Goal: Task Accomplishment & Management: Use online tool/utility

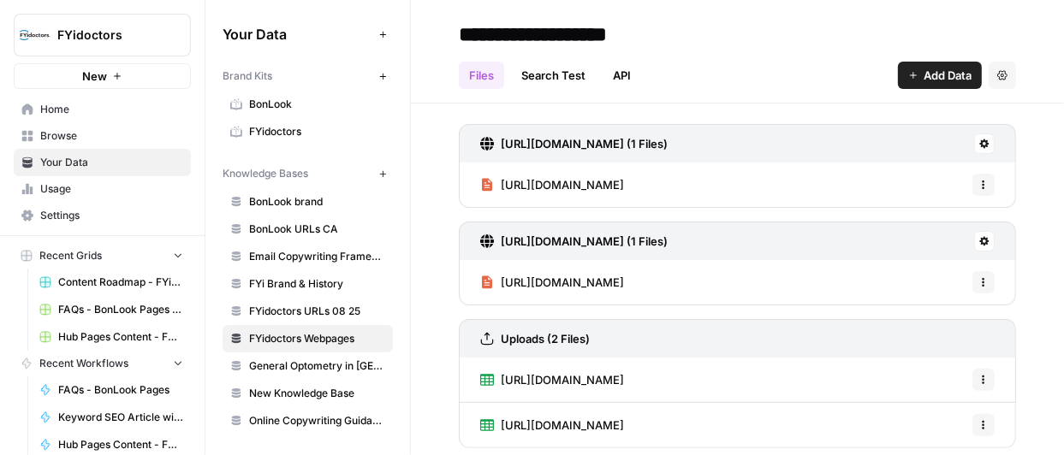
click at [45, 132] on span "Browse" at bounding box center [111, 135] width 143 height 15
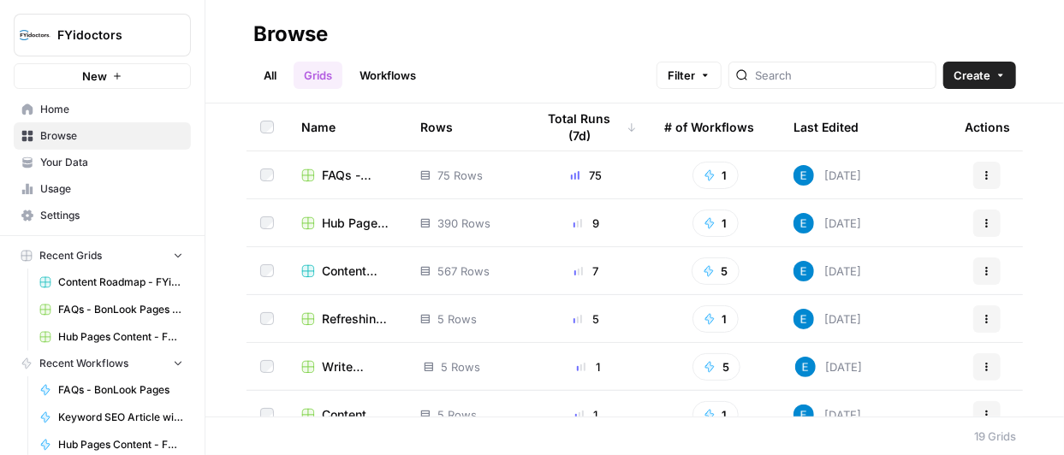
click at [333, 224] on span "Hub Pages Content - FYidoctors Grid" at bounding box center [357, 223] width 71 height 17
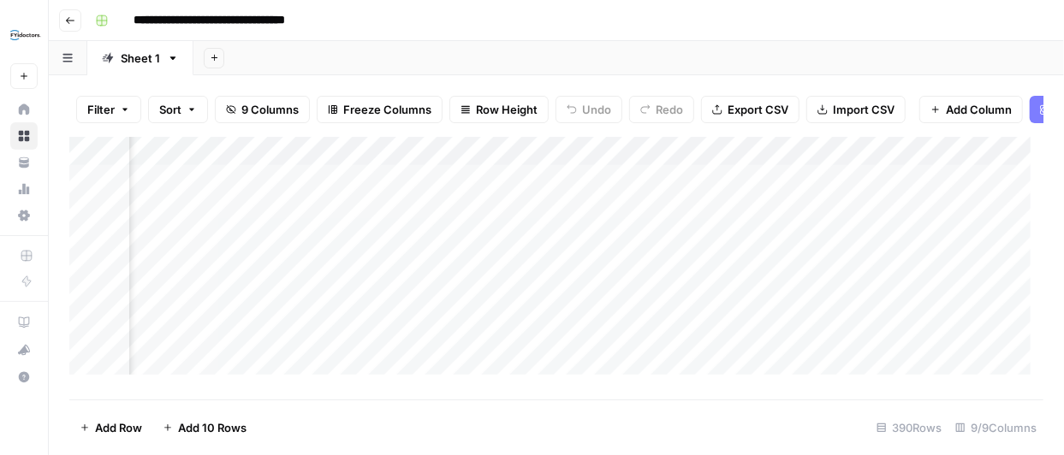
scroll to position [0, 957]
click at [895, 190] on div "Add Column" at bounding box center [556, 262] width 974 height 251
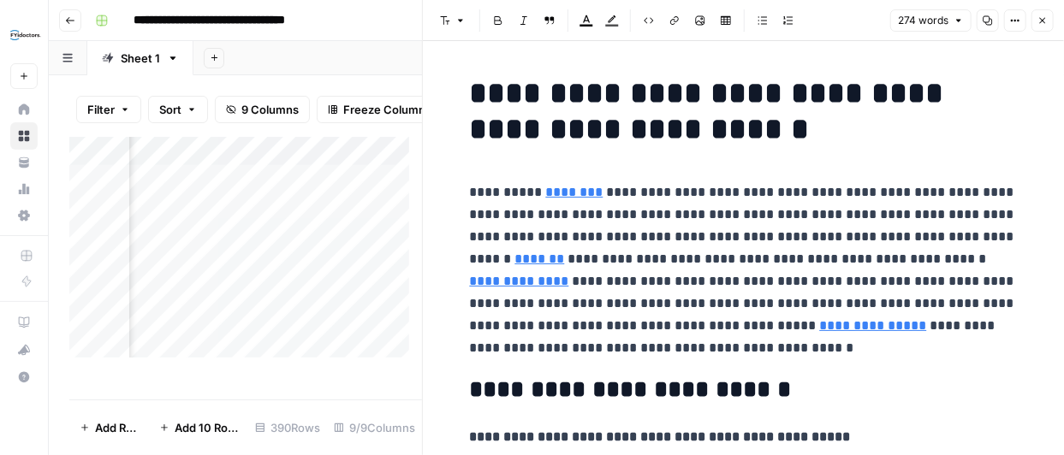
click at [1033, 19] on button "Close" at bounding box center [1043, 20] width 22 height 22
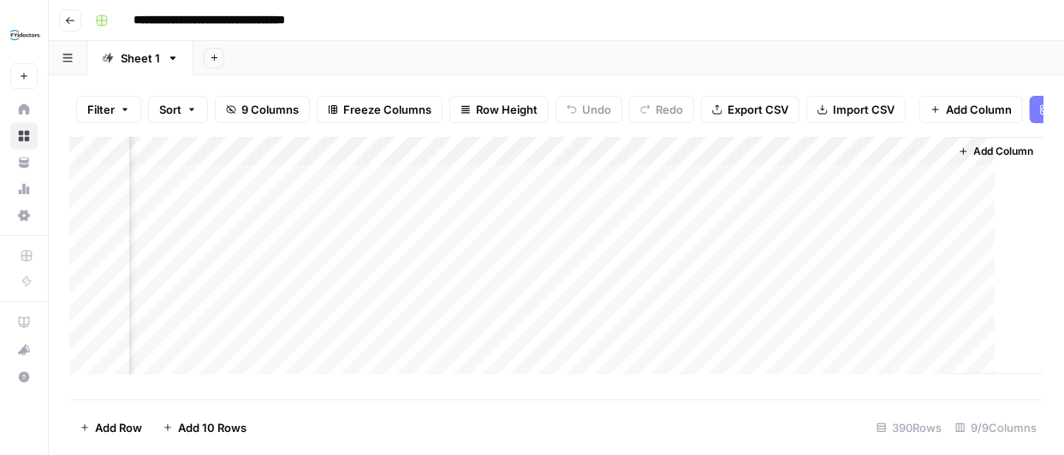
scroll to position [0, 937]
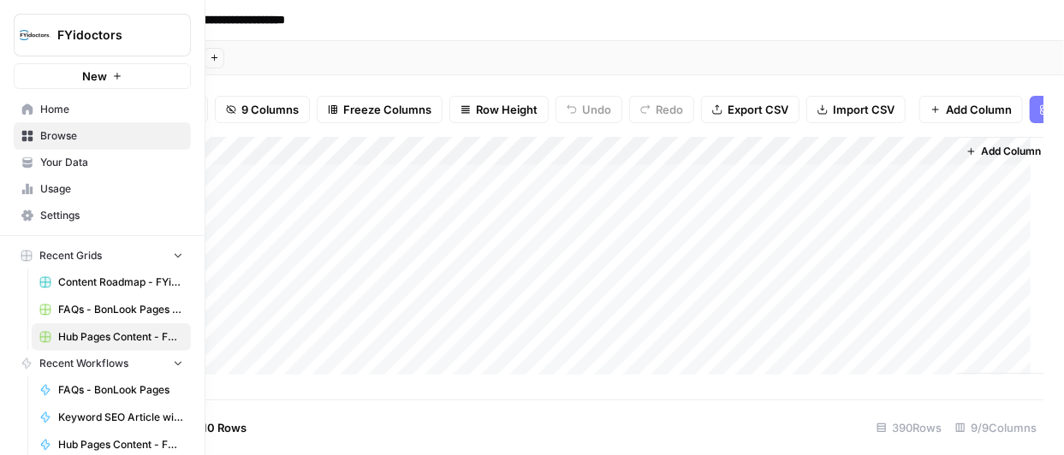
click at [18, 134] on link "Browse" at bounding box center [102, 135] width 177 height 27
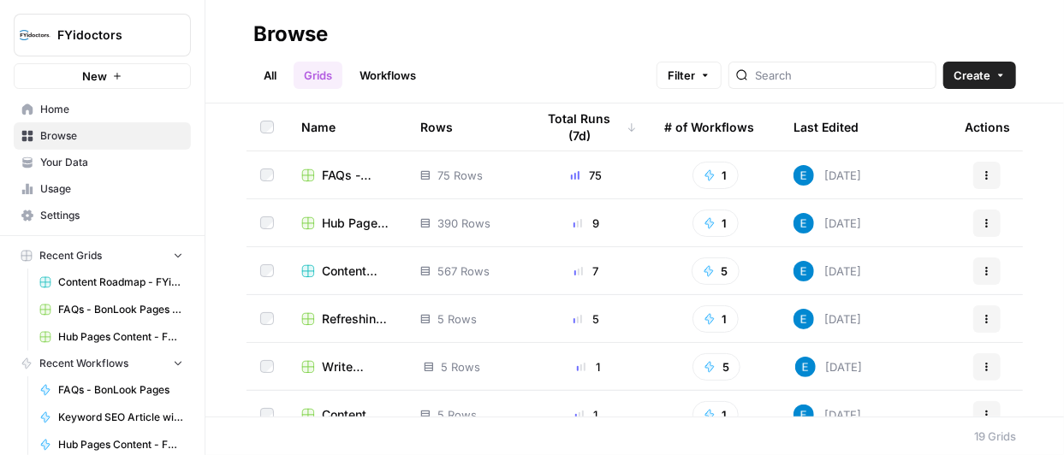
click at [366, 177] on span "FAQs - BonLook Pages Grid" at bounding box center [357, 175] width 71 height 17
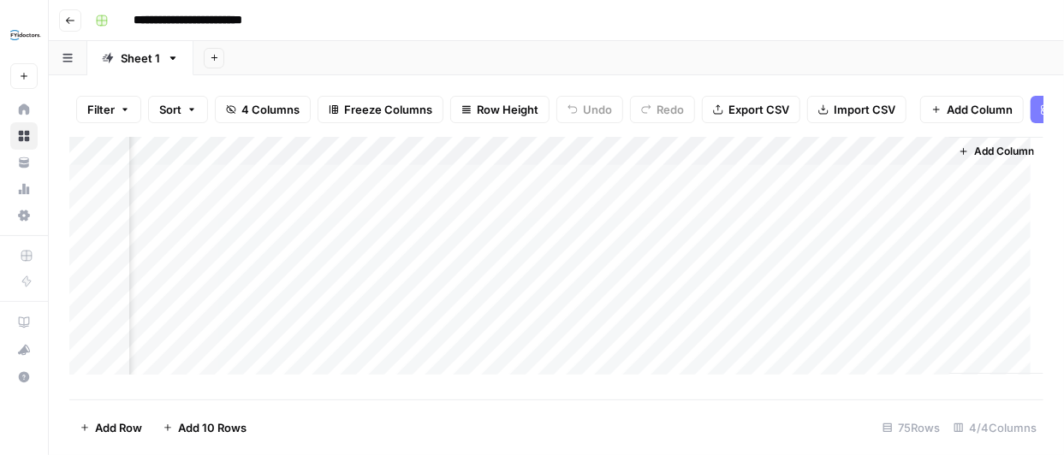
scroll to position [0, 360]
click at [636, 161] on div "Add Column" at bounding box center [556, 262] width 974 height 251
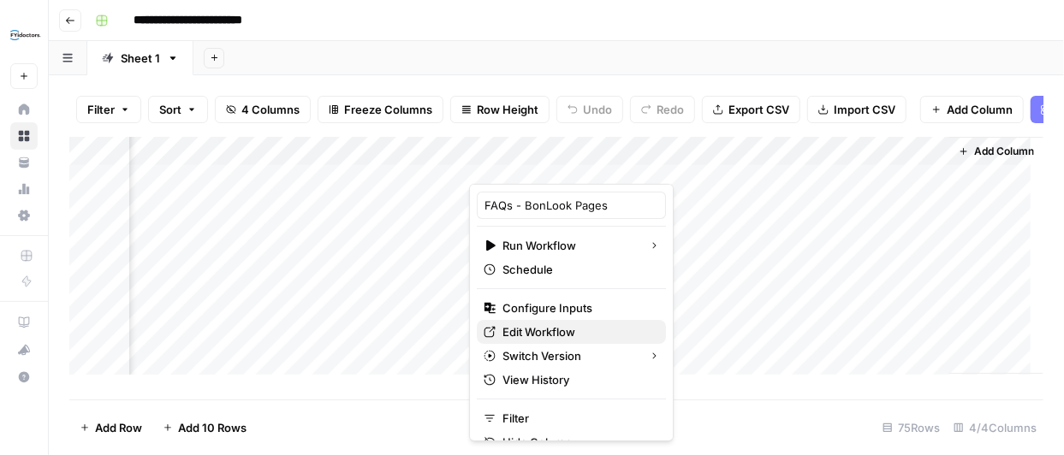
click at [582, 336] on span "Edit Workflow" at bounding box center [578, 332] width 150 height 17
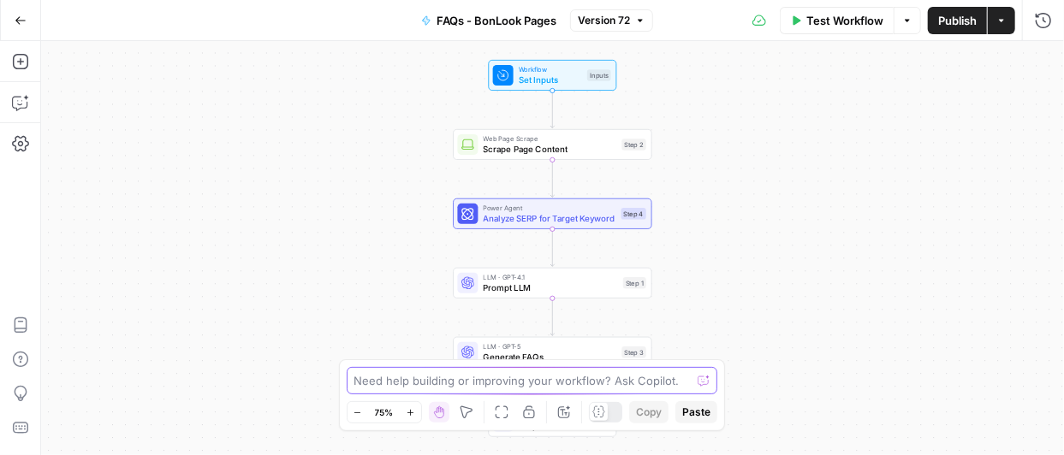
click at [535, 384] on textarea at bounding box center [522, 380] width 337 height 17
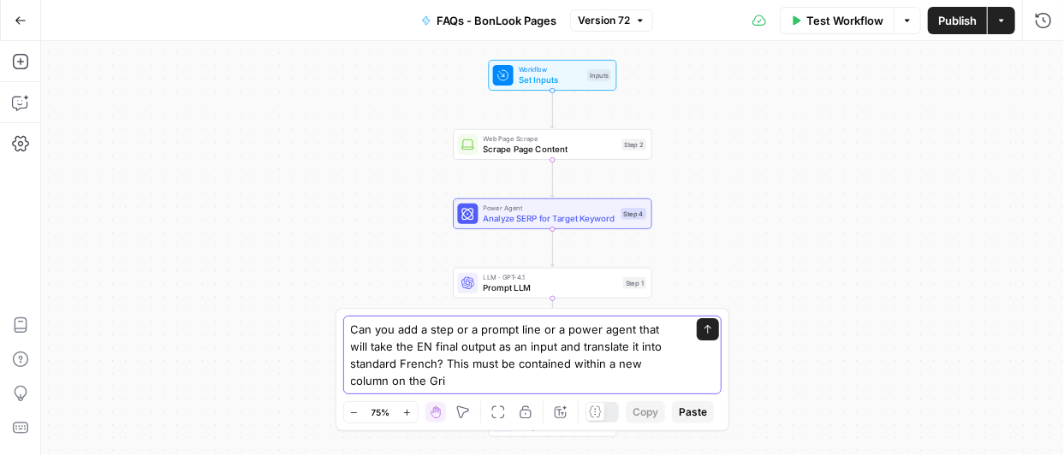
type textarea "Can you add a step or a prompt line or a power agent that will take the EN fina…"
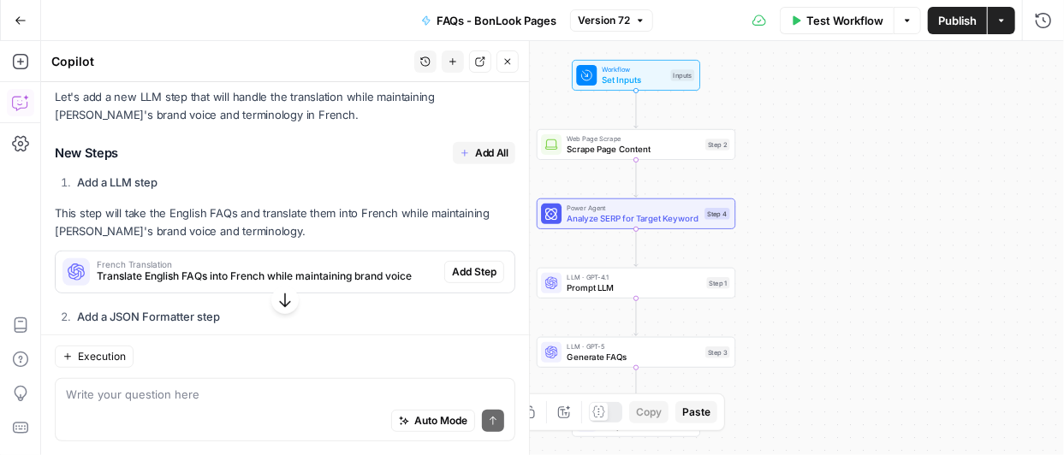
scroll to position [330, 0]
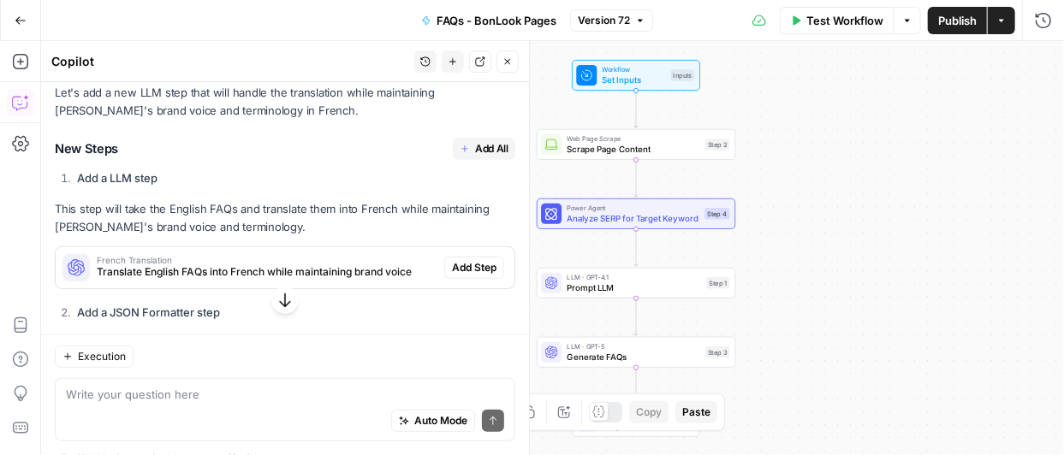
click at [483, 151] on span "Add All" at bounding box center [491, 148] width 33 height 15
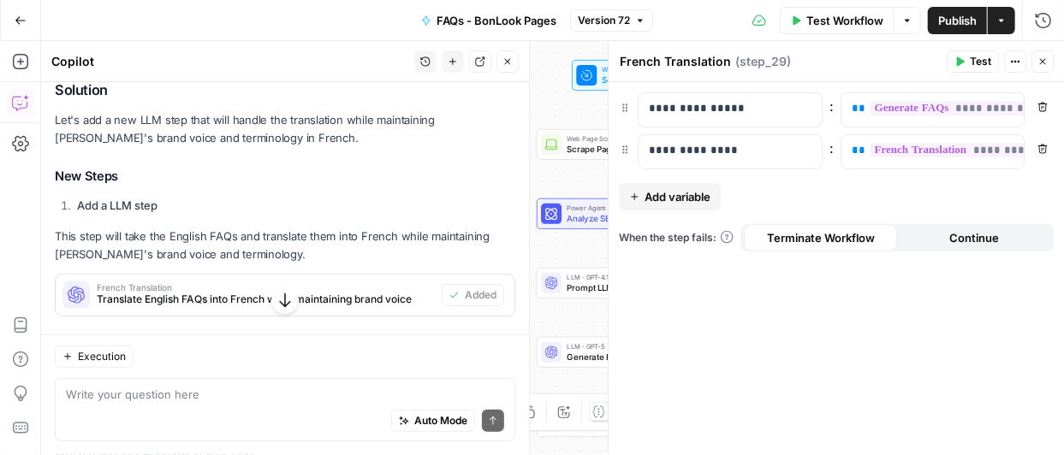
scroll to position [357, 0]
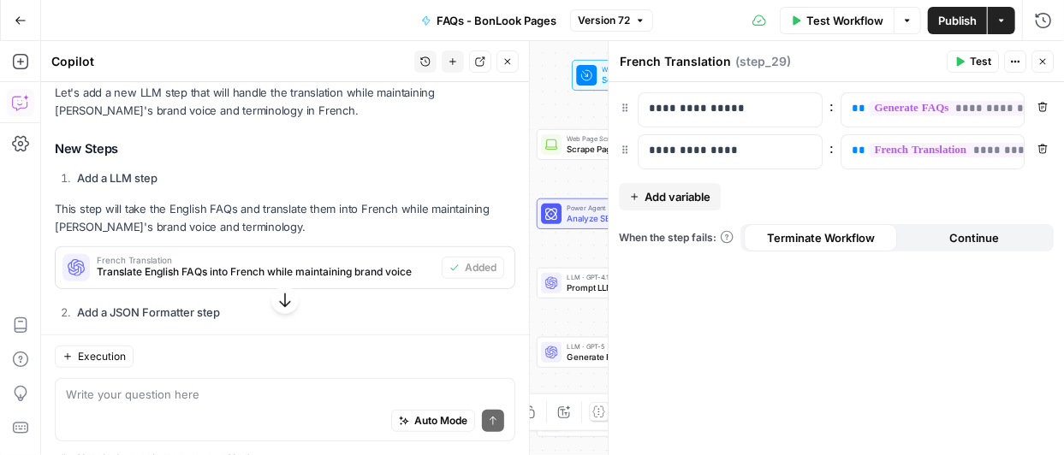
type textarea "Format Bilingual Output"
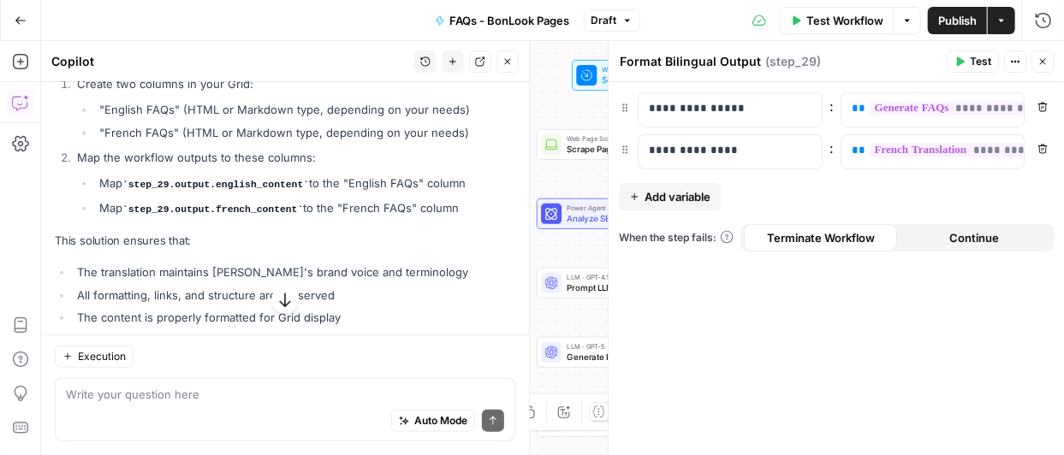
scroll to position [734, 0]
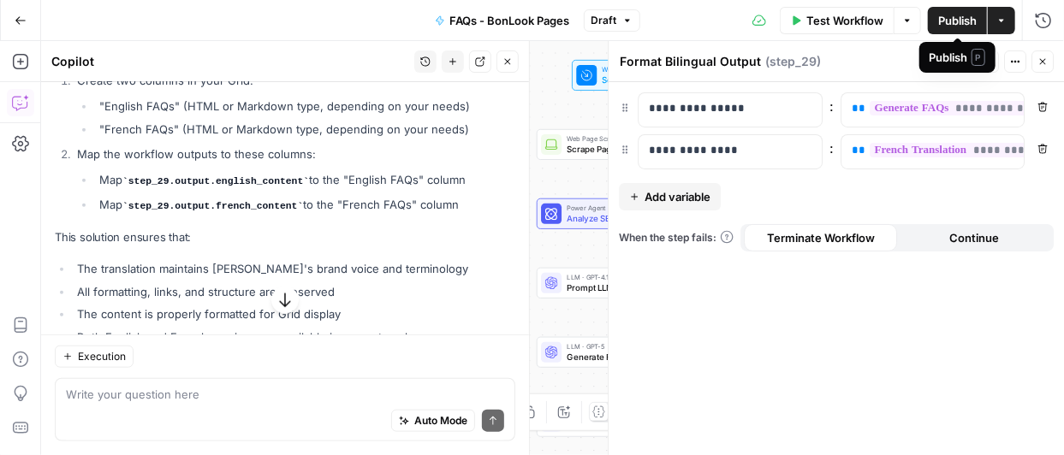
click at [969, 21] on span "Publish" at bounding box center [957, 20] width 39 height 17
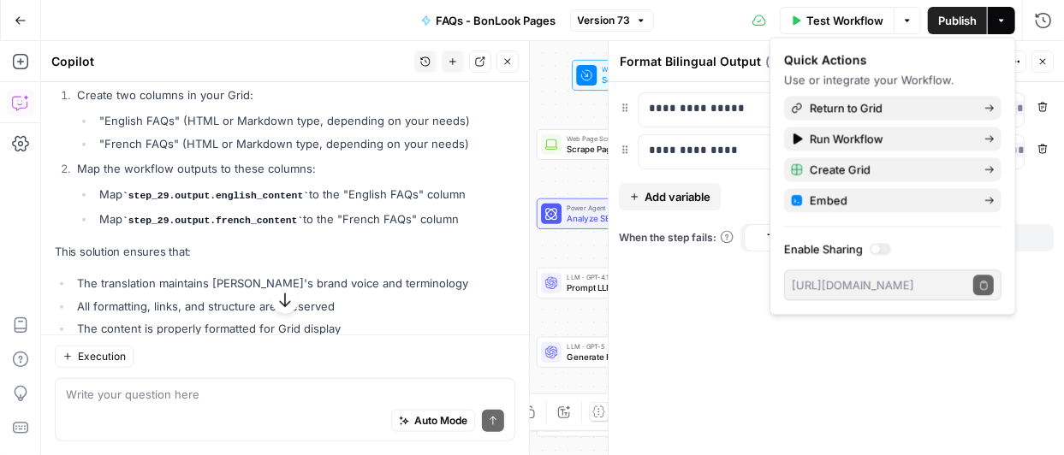
scroll to position [729, 0]
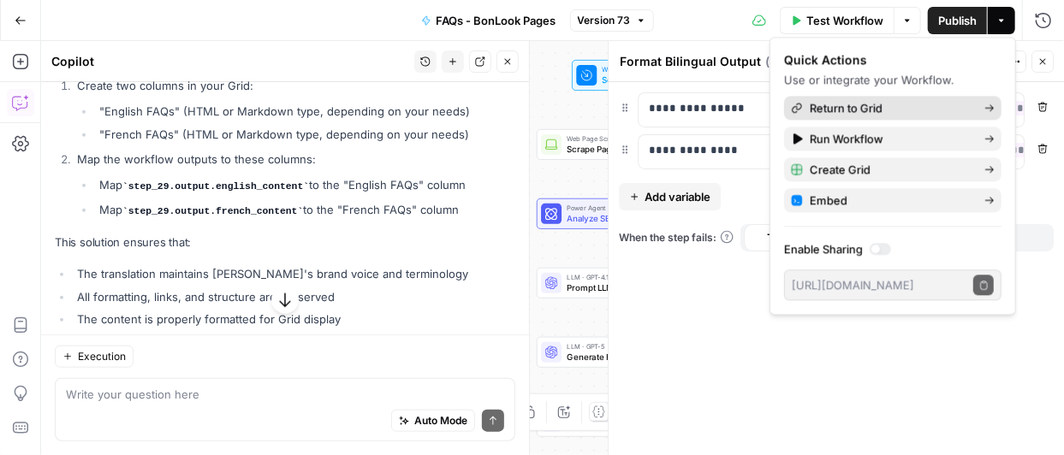
click at [951, 103] on span "Return to Grid" at bounding box center [890, 107] width 161 height 17
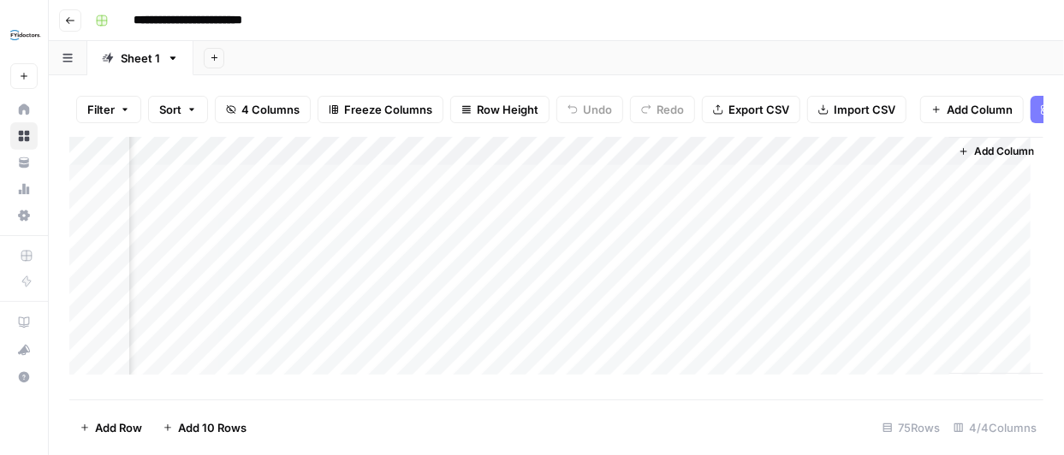
scroll to position [0, 360]
click at [987, 159] on span "Add Column" at bounding box center [1004, 151] width 60 height 15
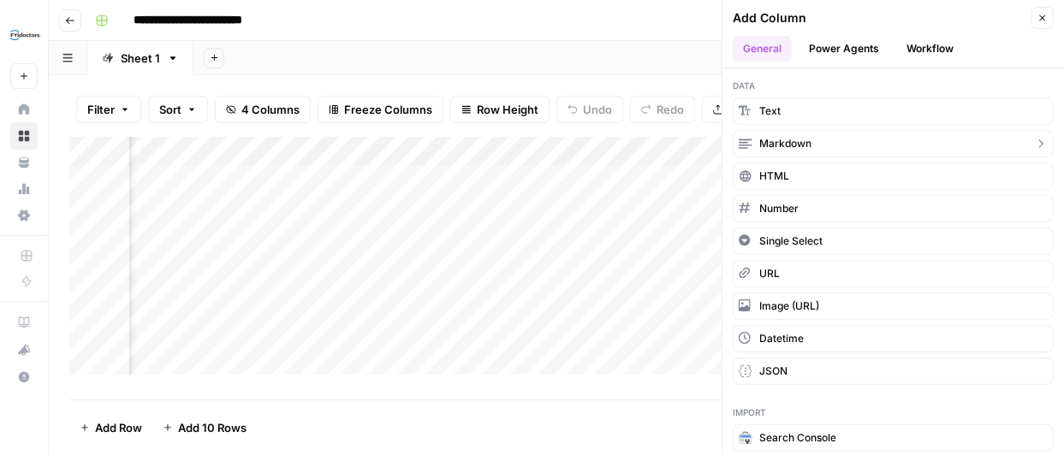
click at [807, 140] on span "Markdown" at bounding box center [785, 143] width 52 height 15
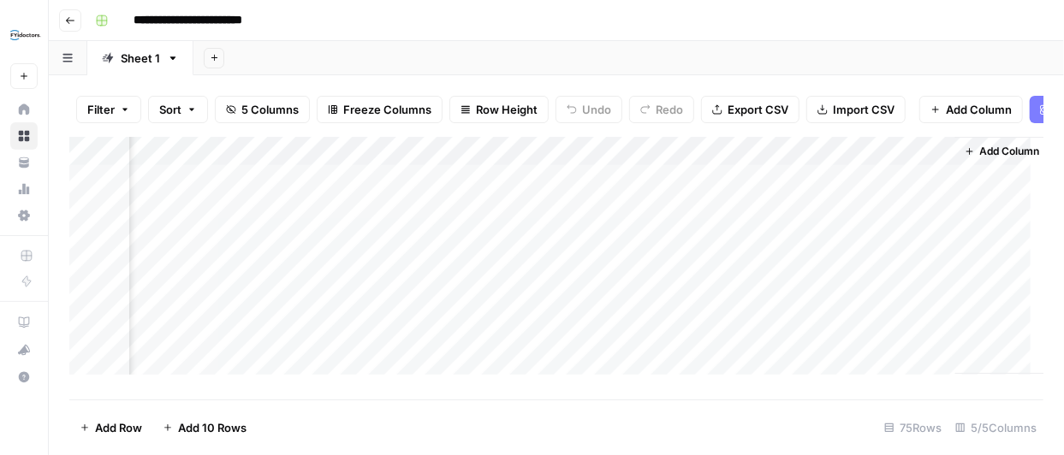
scroll to position [0, 606]
click at [789, 159] on div "Add Column" at bounding box center [556, 262] width 974 height 251
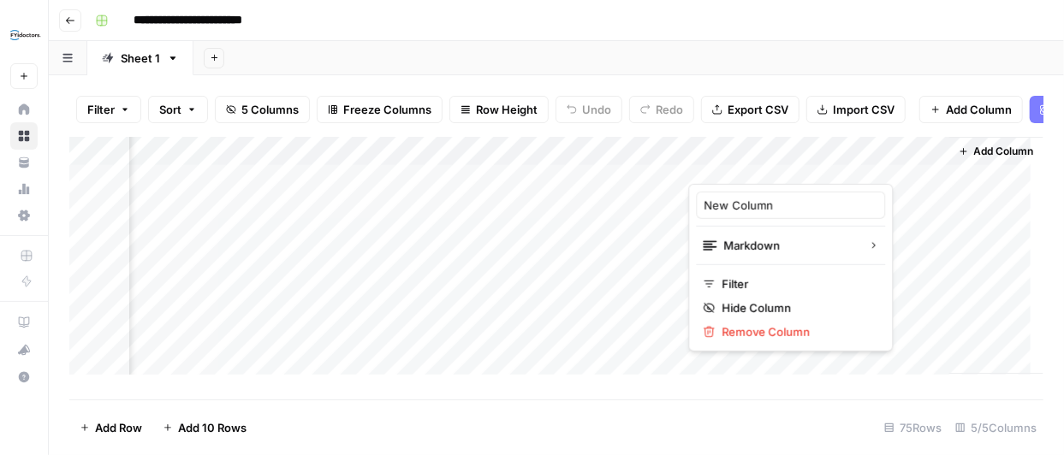
click at [764, 194] on div "New Column" at bounding box center [791, 205] width 189 height 27
type input "N"
type input "EN output"
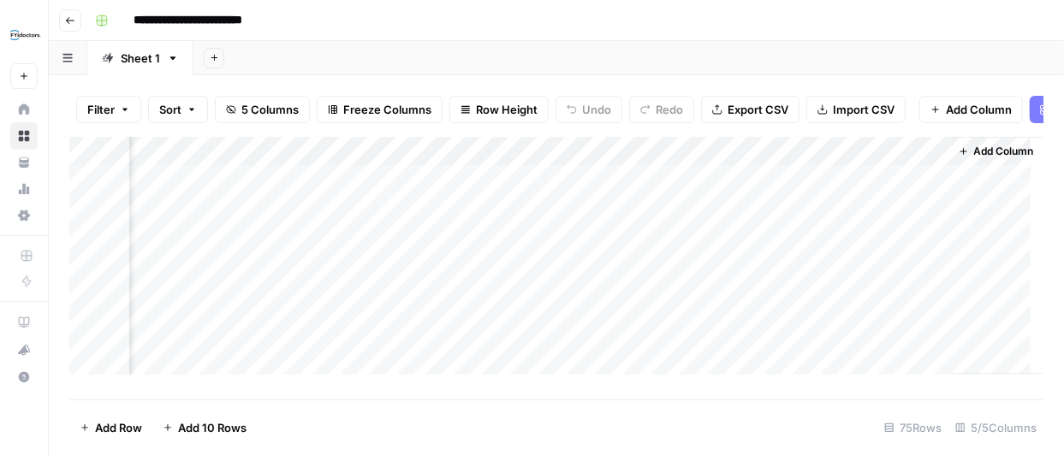
click at [977, 159] on span "Add Column" at bounding box center [1004, 151] width 60 height 15
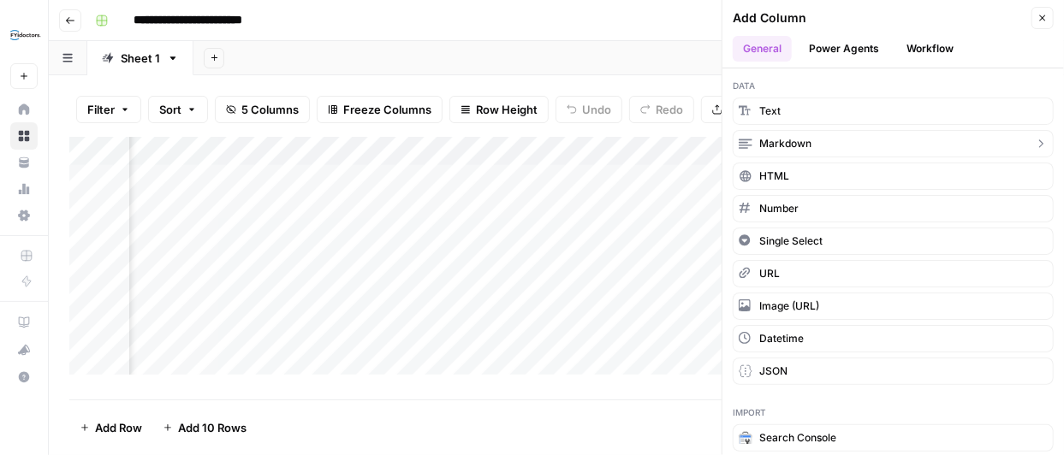
click at [802, 136] on span "Markdown" at bounding box center [785, 143] width 52 height 15
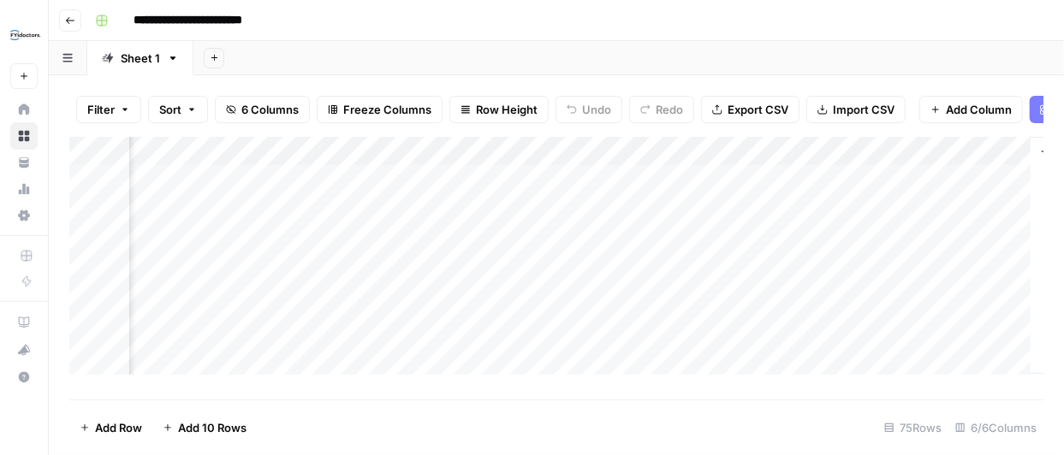
scroll to position [0, 853]
click at [793, 159] on div "Add Column" at bounding box center [556, 262] width 974 height 251
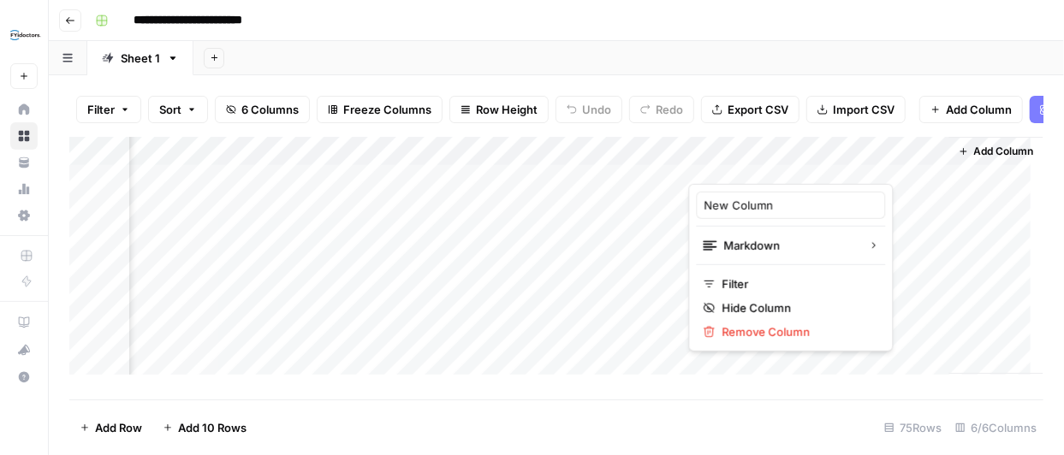
click at [793, 159] on div at bounding box center [811, 167] width 247 height 34
click at [769, 205] on input "New Column" at bounding box center [792, 205] width 174 height 17
type input "FR output"
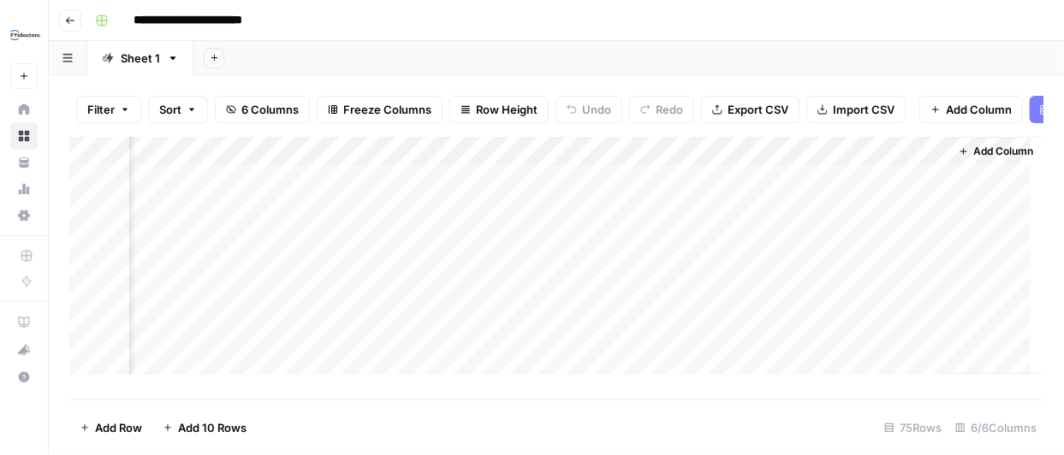
click at [673, 164] on div "Add Column" at bounding box center [556, 262] width 974 height 251
click at [673, 162] on div at bounding box center [565, 167] width 247 height 34
click at [744, 187] on div "Add Column" at bounding box center [556, 262] width 974 height 251
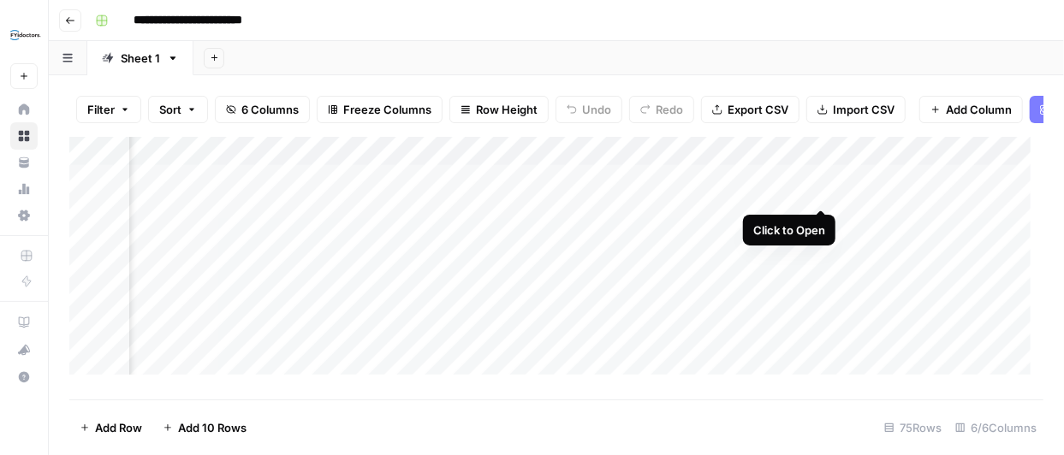
click at [818, 190] on div "Add Column" at bounding box center [556, 262] width 974 height 251
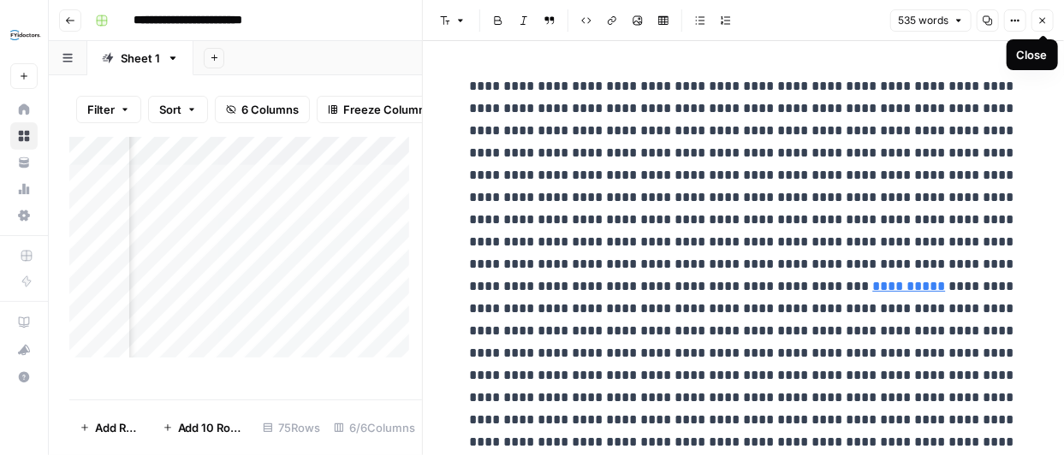
click at [1047, 21] on icon "button" at bounding box center [1043, 20] width 10 height 10
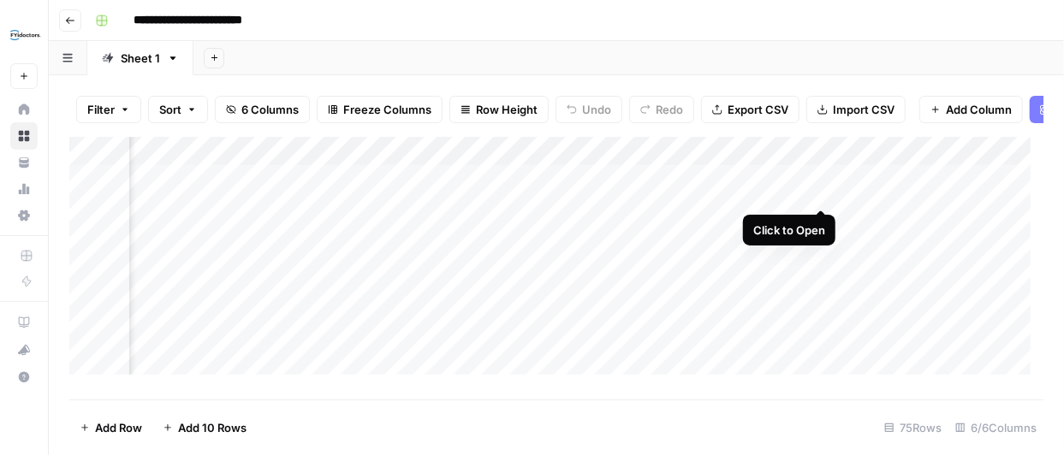
click at [822, 191] on div "Add Column" at bounding box center [556, 262] width 974 height 251
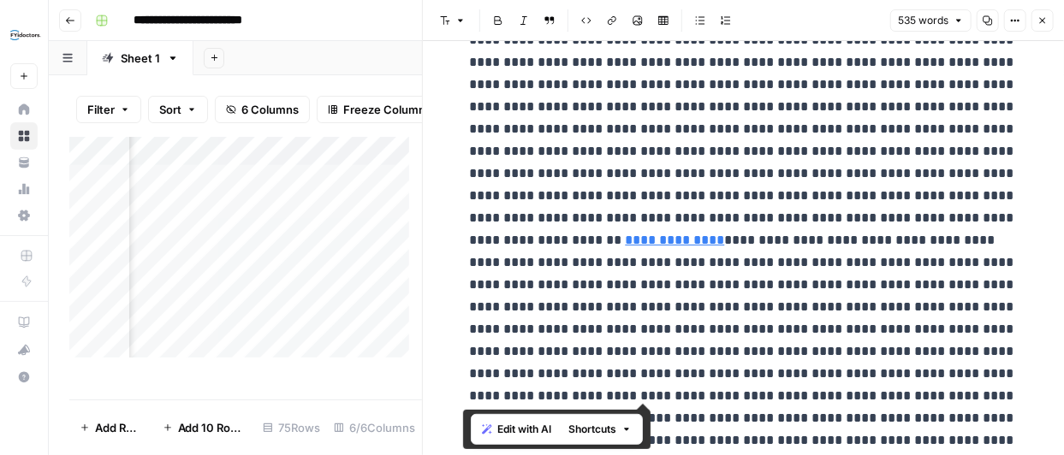
scroll to position [369, 0]
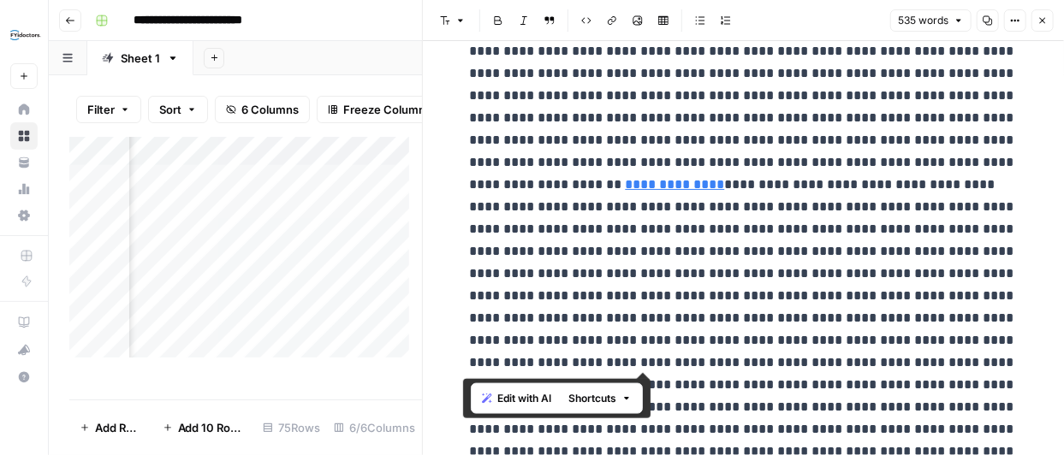
drag, startPoint x: 465, startPoint y: 85, endPoint x: 998, endPoint y: 365, distance: 602.4
click at [998, 365] on p "**********" at bounding box center [744, 251] width 548 height 1091
copy p "**********"
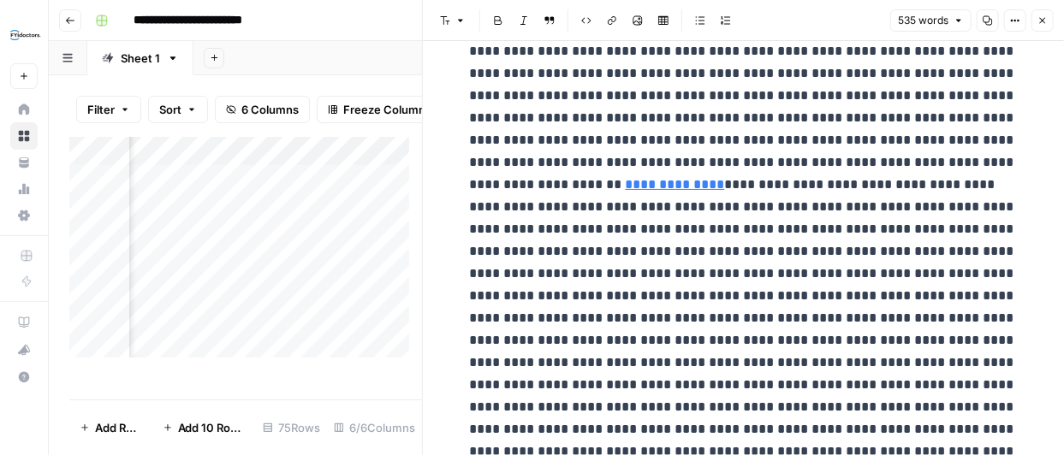
click at [1043, 19] on icon "button" at bounding box center [1043, 20] width 10 height 10
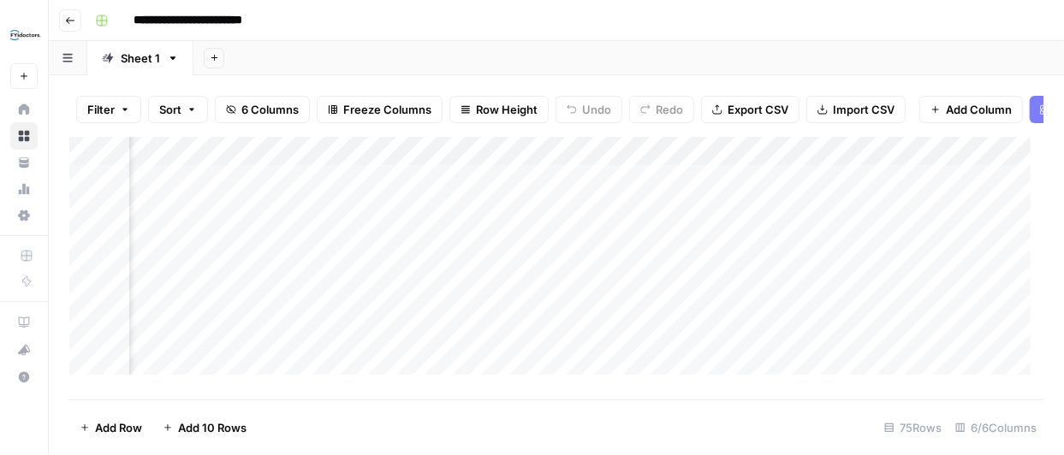
click at [535, 158] on div "Add Column" at bounding box center [556, 262] width 974 height 251
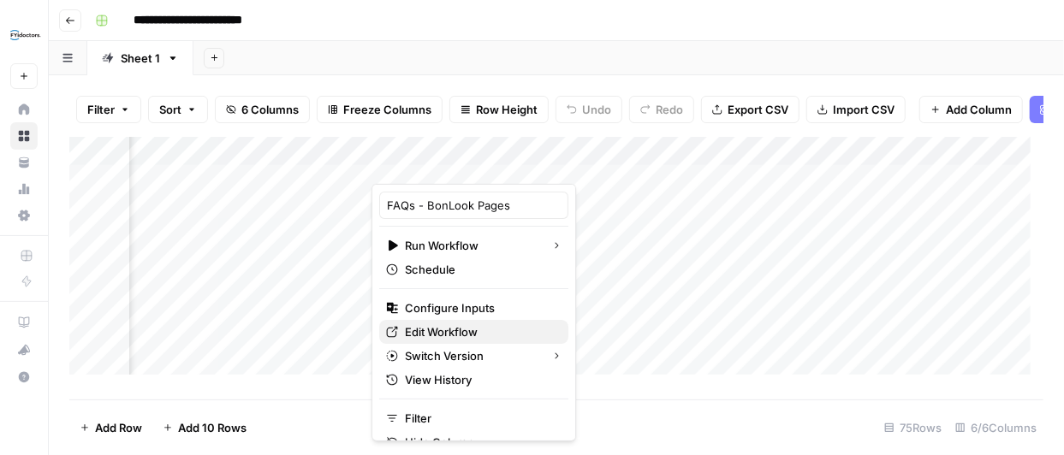
click at [474, 331] on span "Edit Workflow" at bounding box center [480, 332] width 150 height 17
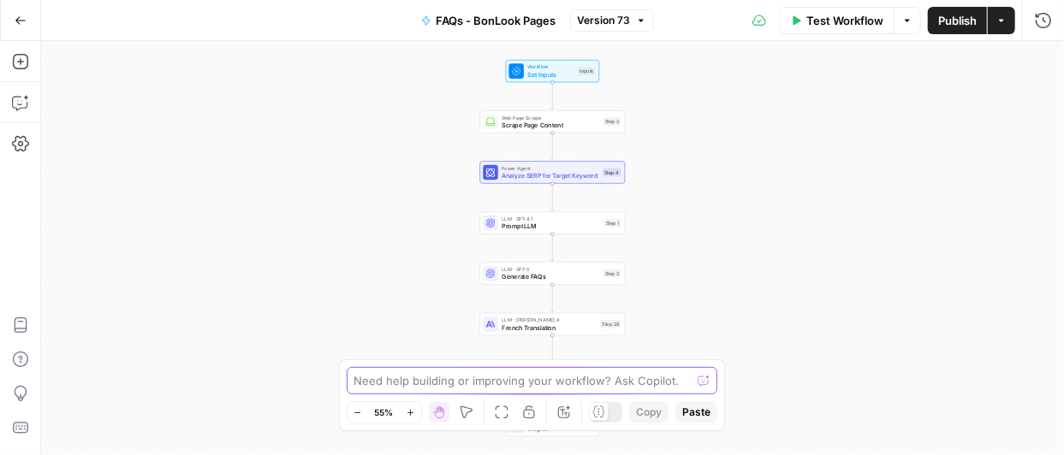
click at [517, 388] on textarea at bounding box center [522, 380] width 337 height 17
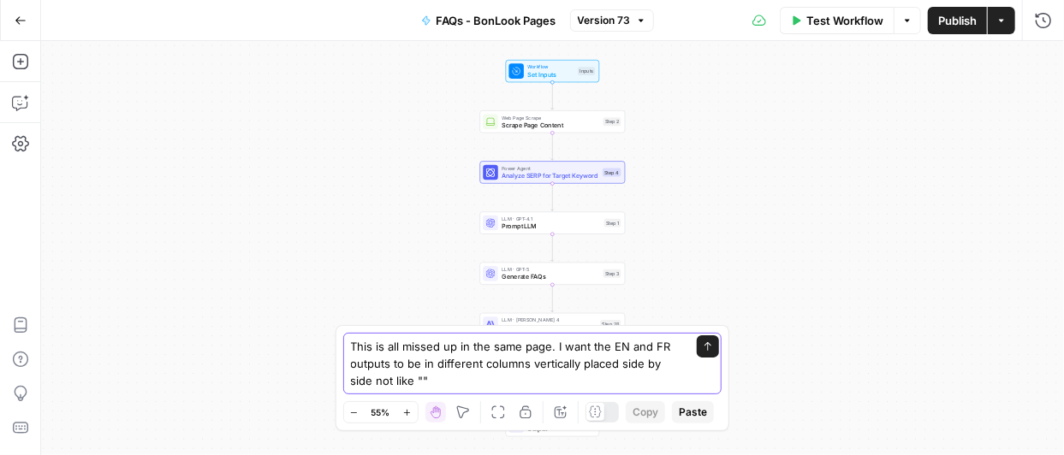
paste textarea "{"english_content":"How much do BonLook eyeglasses cost in Canada?\n\nBonLook e…"
type textarea "This is all missed up in the same page. I want the EN and FR outputs to be in d…"
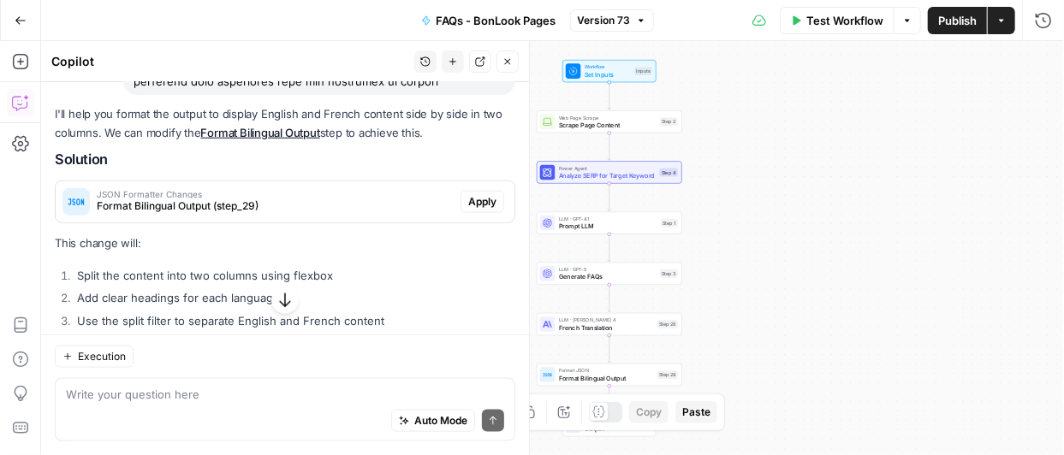
scroll to position [787, 0]
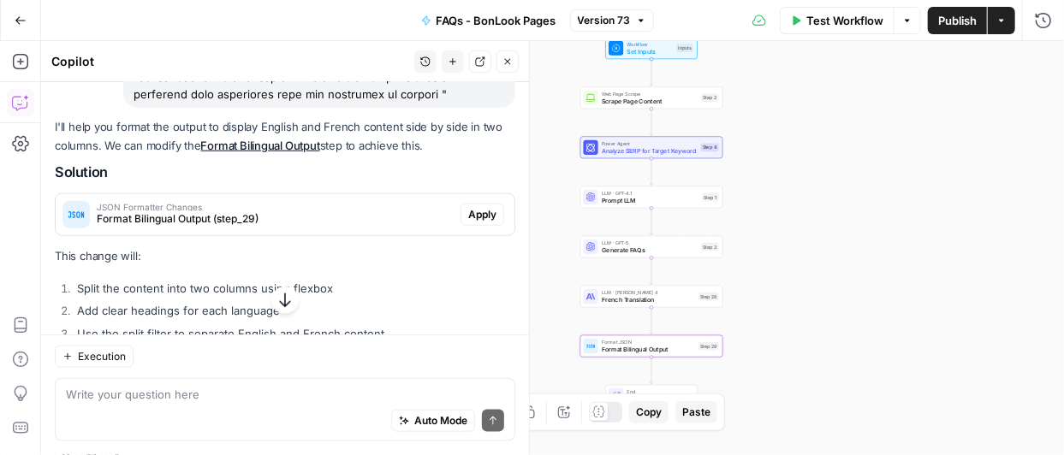
click at [474, 223] on span "Apply" at bounding box center [482, 214] width 28 height 15
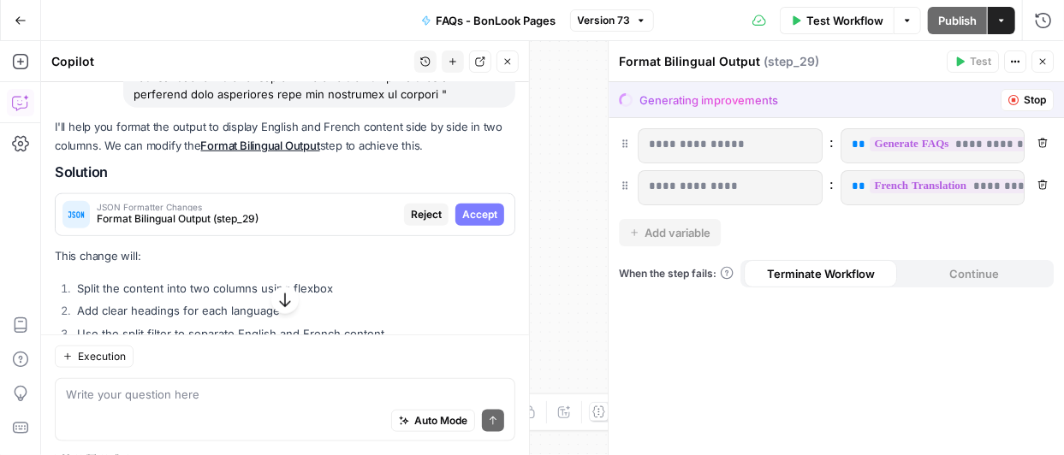
click at [474, 223] on span "Accept" at bounding box center [479, 214] width 35 height 15
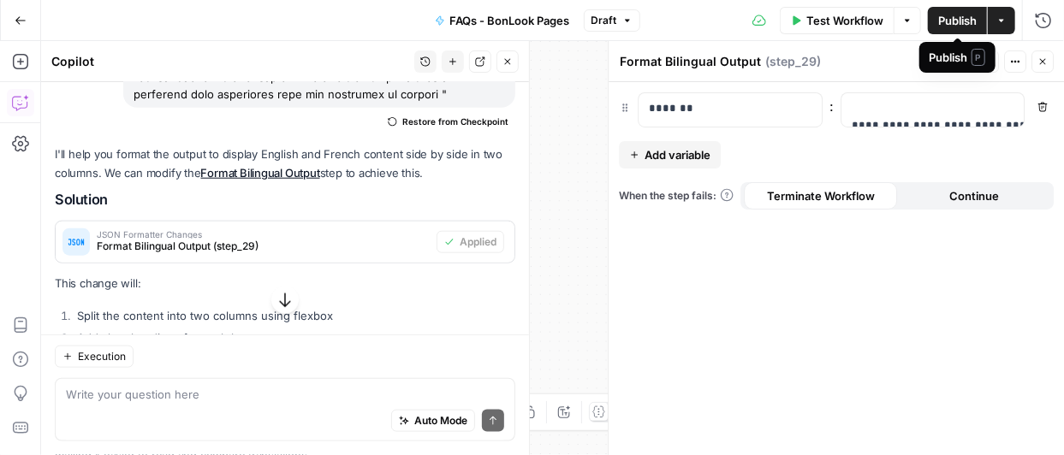
click at [967, 16] on span "Publish" at bounding box center [957, 20] width 39 height 17
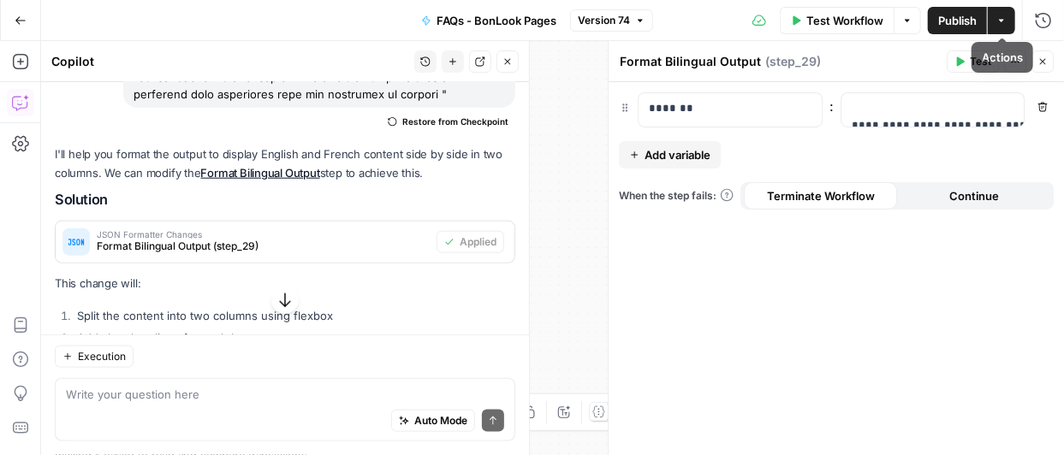
click at [998, 20] on icon "button" at bounding box center [1002, 20] width 10 height 10
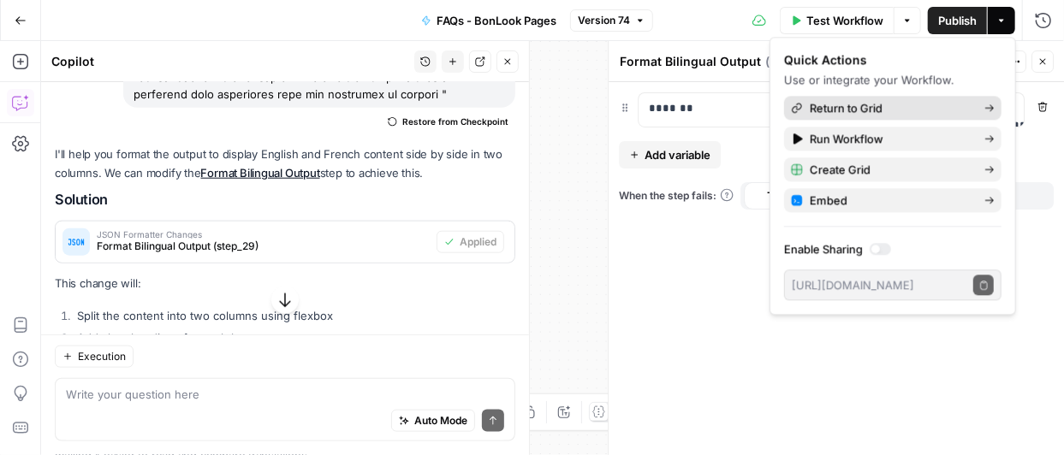
click at [887, 103] on span "Return to Grid" at bounding box center [890, 107] width 161 height 17
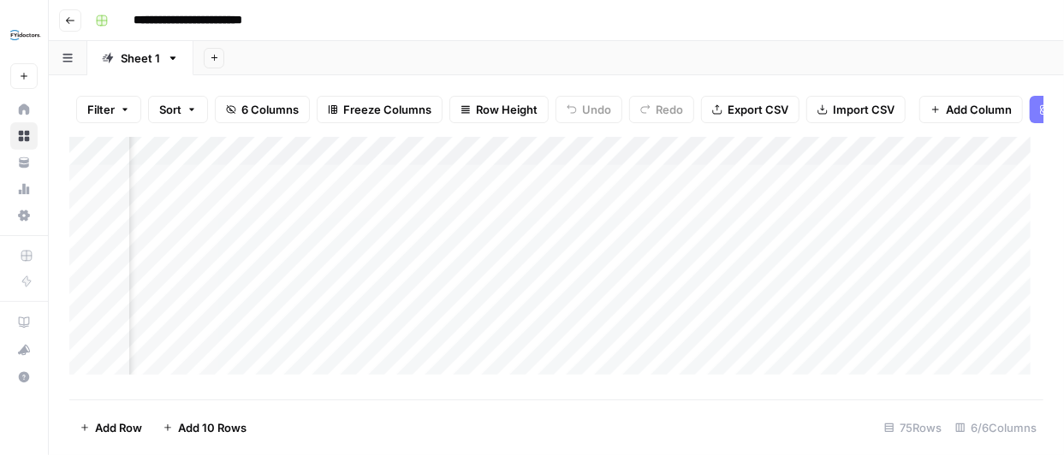
scroll to position [0, 396]
click at [595, 190] on div "Add Column" at bounding box center [556, 262] width 974 height 251
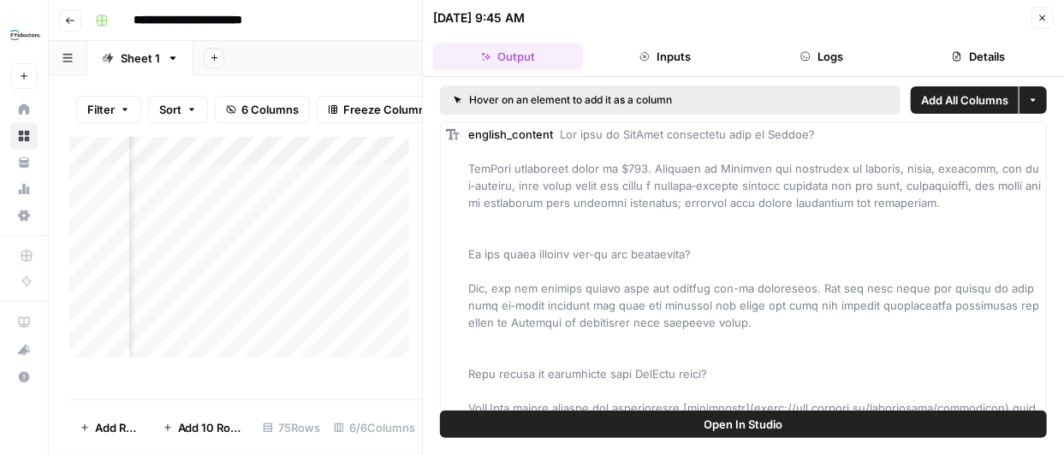
click at [1044, 7] on button "Close" at bounding box center [1043, 18] width 22 height 22
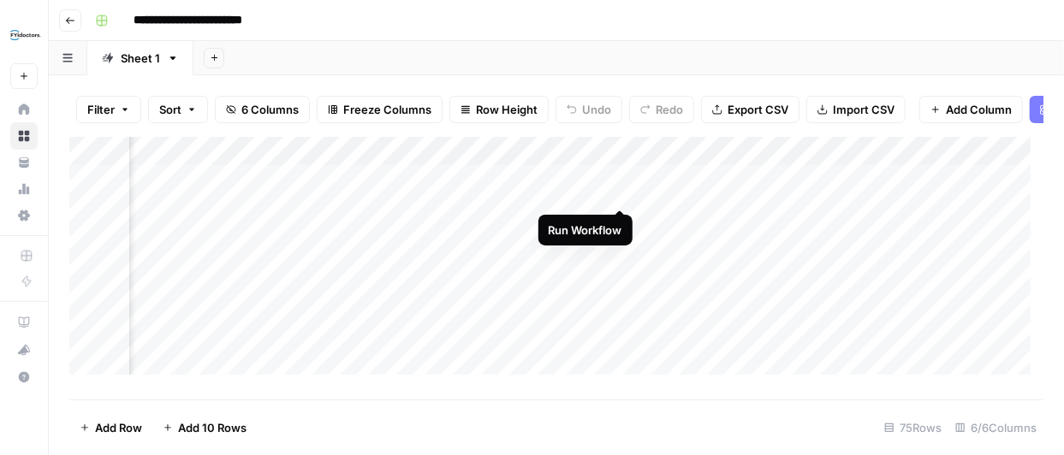
click at [618, 189] on div "Add Column" at bounding box center [556, 262] width 974 height 251
click at [575, 190] on div "Add Column" at bounding box center [556, 262] width 974 height 251
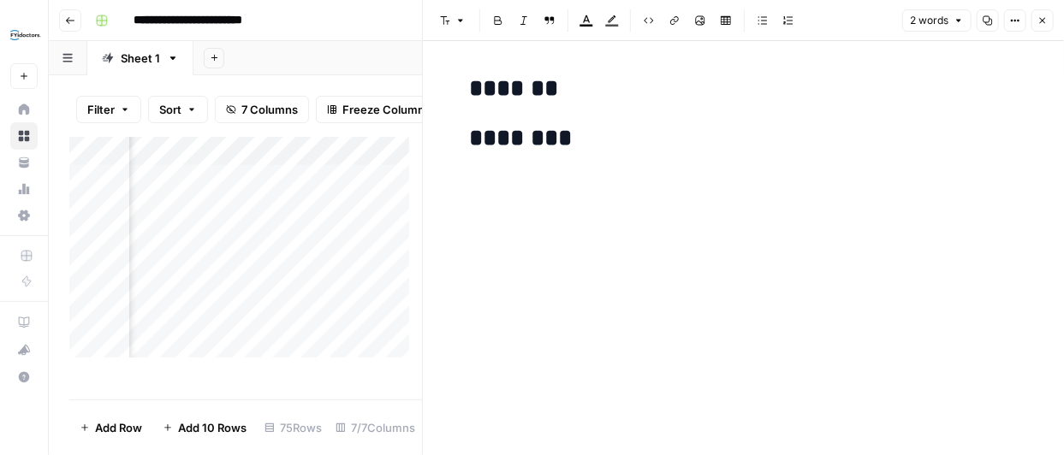
click at [1038, 21] on icon "button" at bounding box center [1043, 20] width 10 height 10
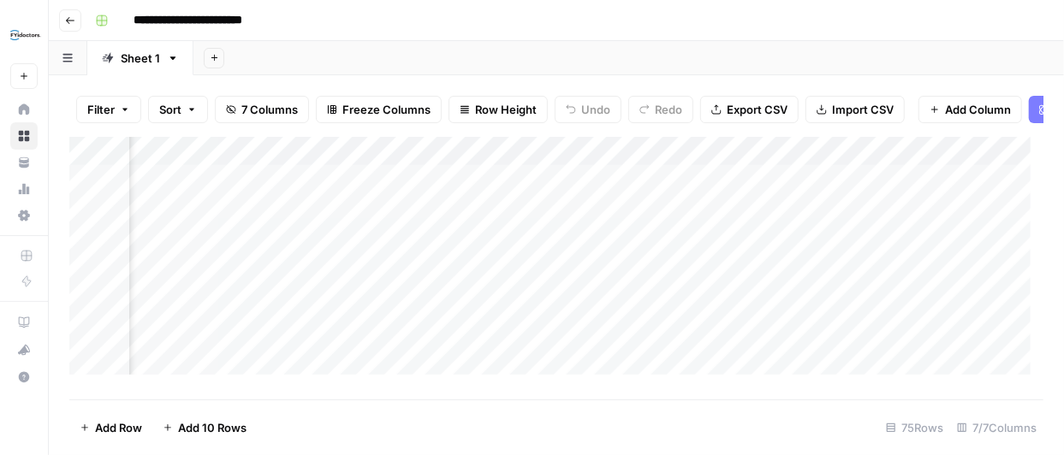
scroll to position [0, 544]
click at [735, 189] on div "Add Column" at bounding box center [556, 262] width 974 height 251
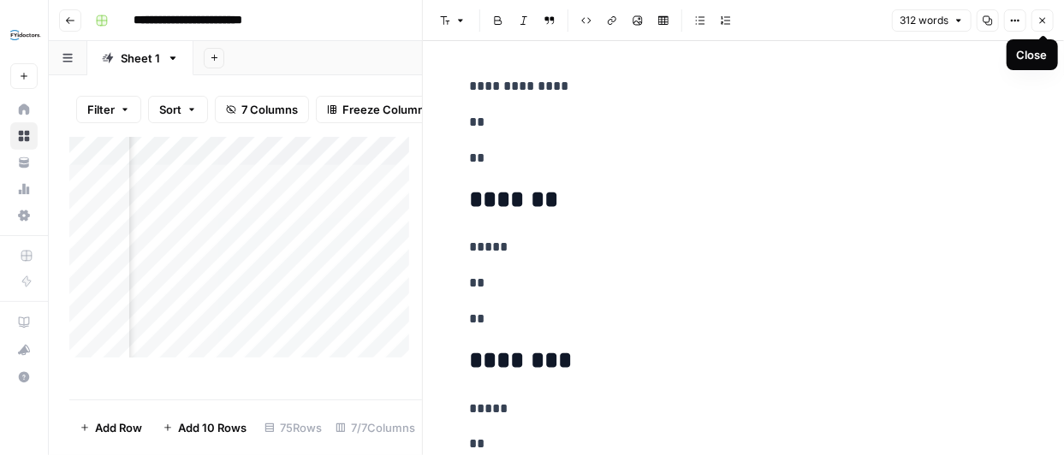
click at [1038, 25] on icon "button" at bounding box center [1043, 20] width 10 height 10
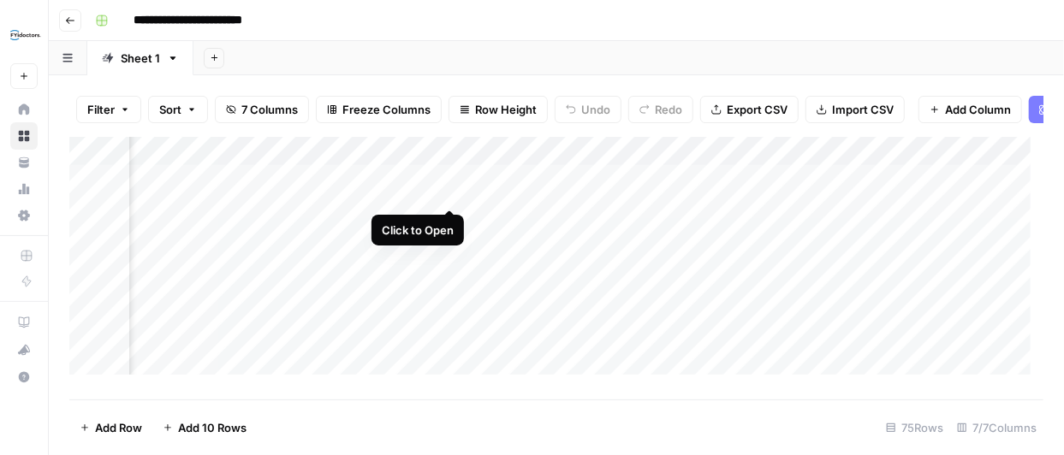
click at [449, 191] on div "Add Column" at bounding box center [556, 262] width 974 height 251
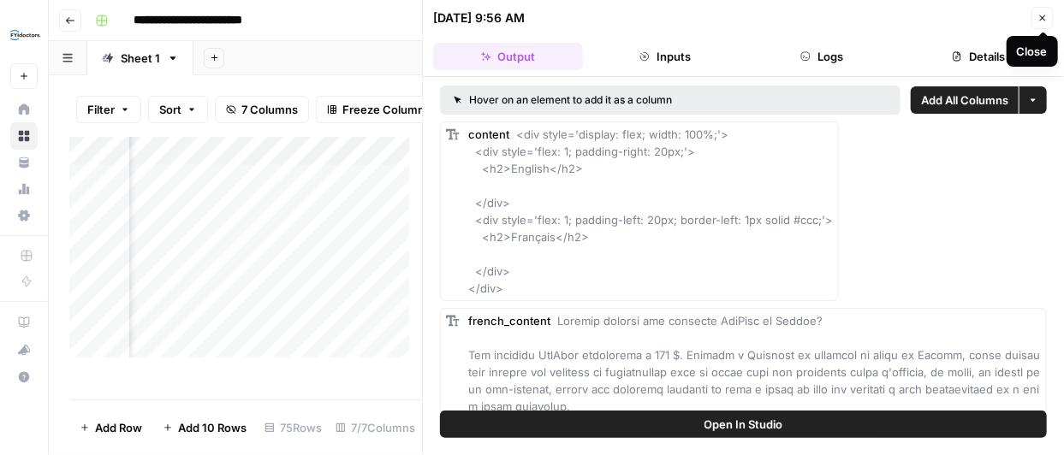
click at [1047, 16] on icon "button" at bounding box center [1043, 18] width 10 height 10
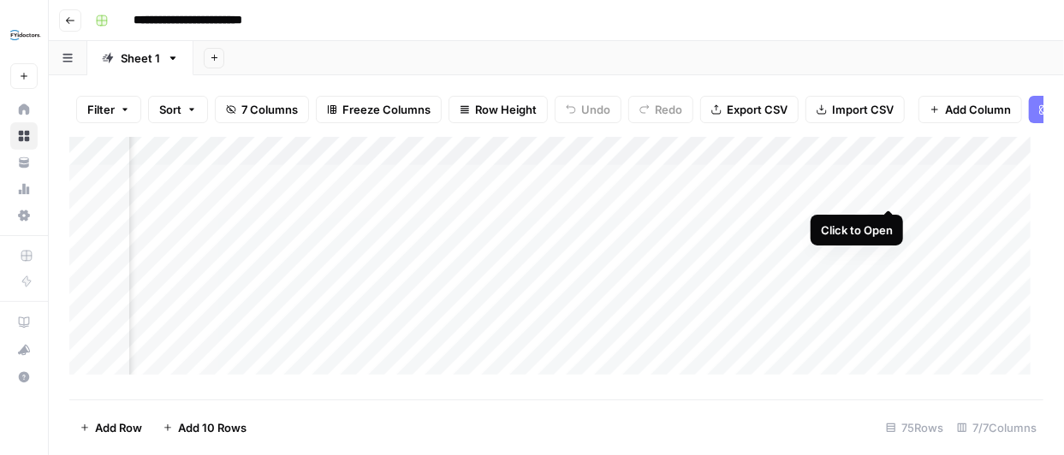
click at [890, 193] on div "Add Column" at bounding box center [556, 262] width 974 height 251
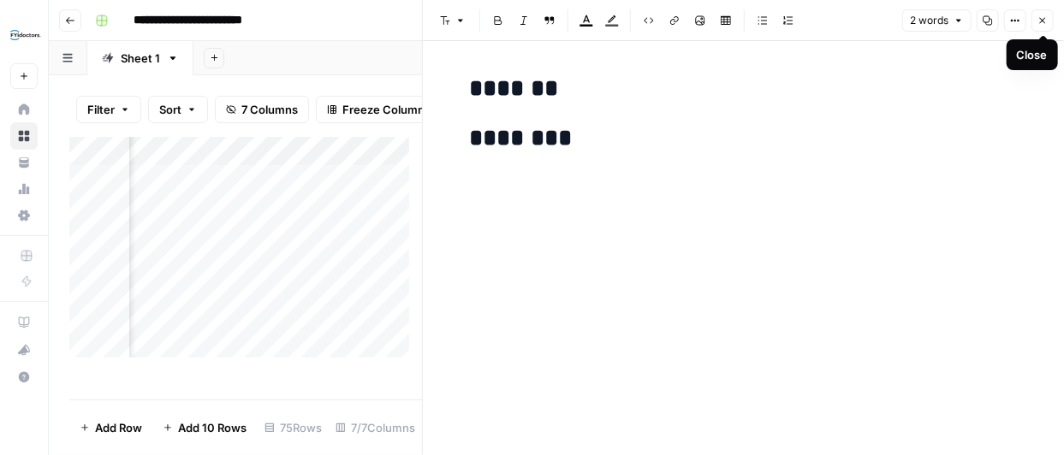
click at [1049, 17] on button "Close" at bounding box center [1043, 20] width 22 height 22
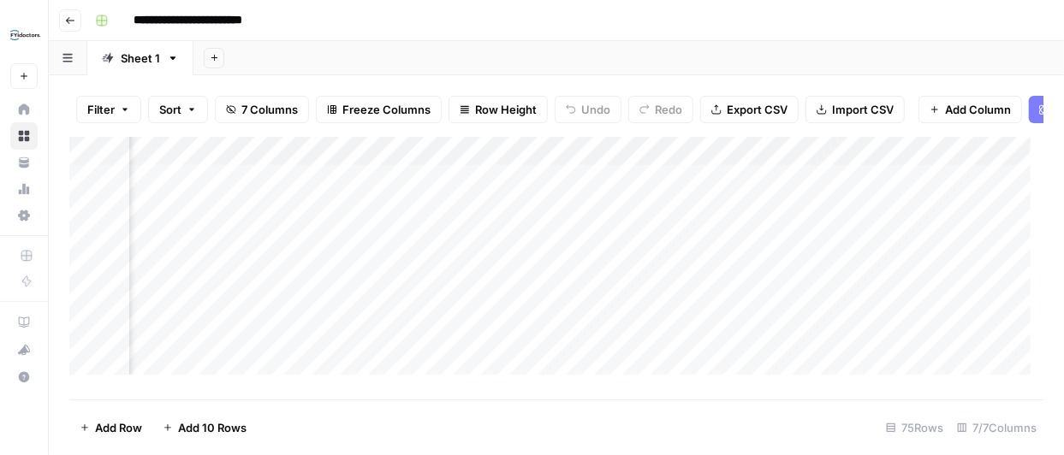
click at [450, 165] on div "Add Column" at bounding box center [556, 262] width 974 height 251
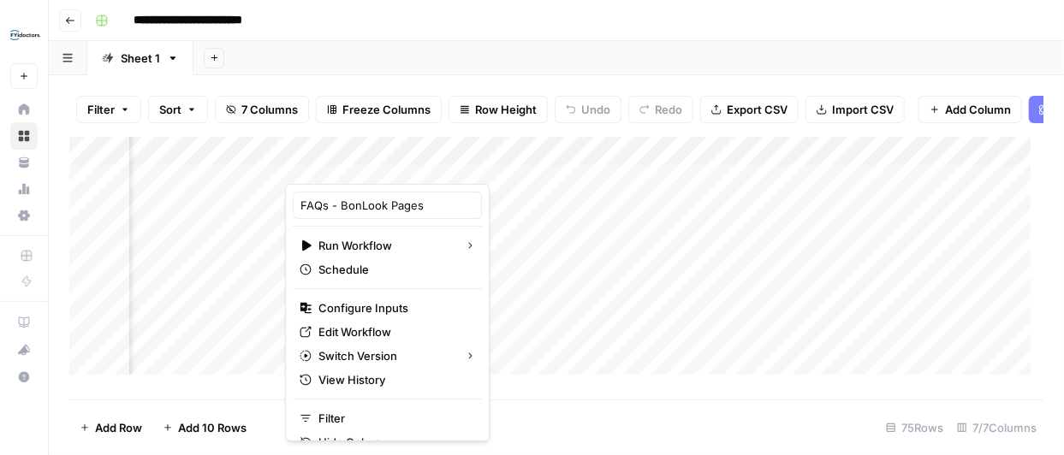
click at [890, 162] on div "Add Column" at bounding box center [556, 262] width 974 height 251
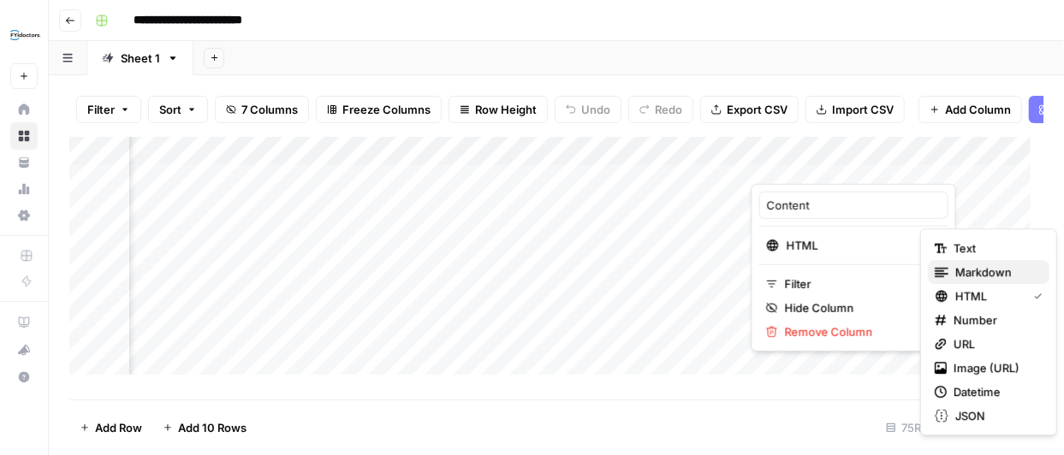
click at [961, 271] on span "Markdown" at bounding box center [996, 272] width 80 height 17
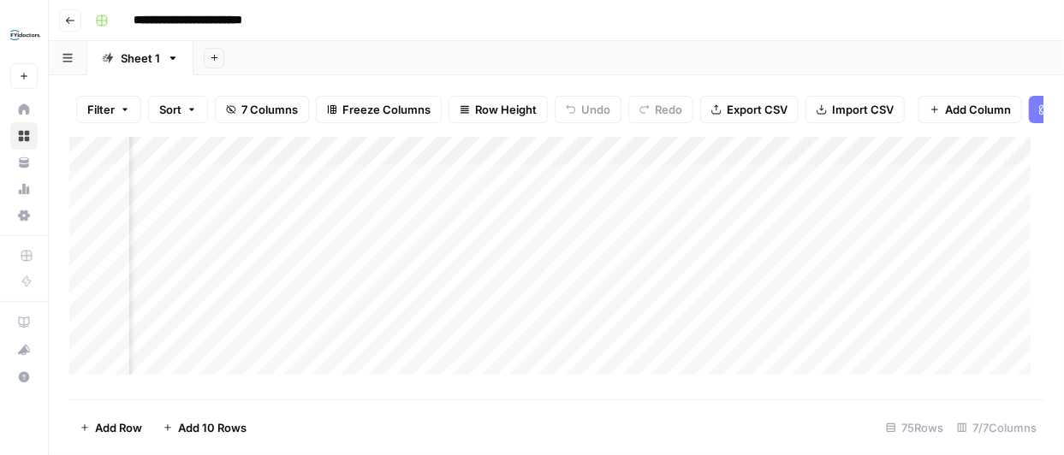
click at [450, 163] on div "Add Column" at bounding box center [556, 262] width 974 height 251
click at [738, 161] on div "Add Column" at bounding box center [556, 262] width 974 height 251
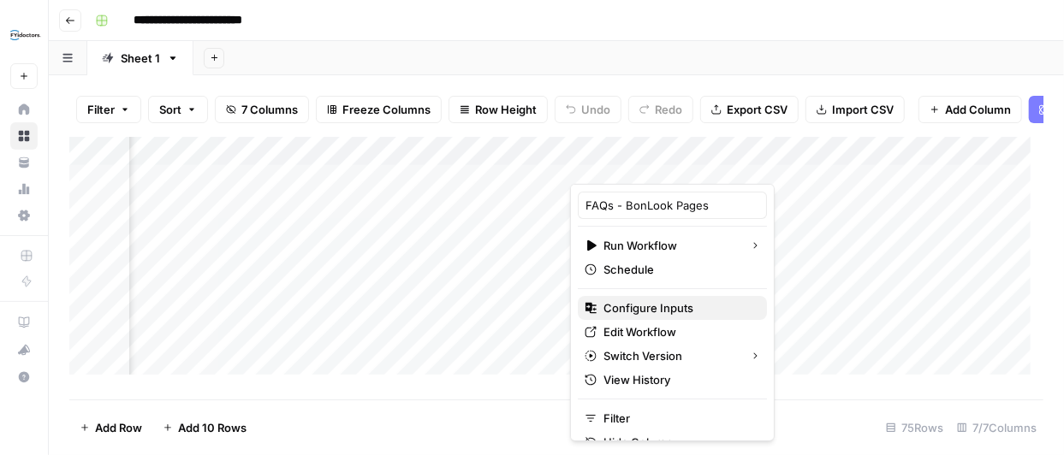
click at [689, 311] on span "Configure Inputs" at bounding box center [679, 308] width 150 height 17
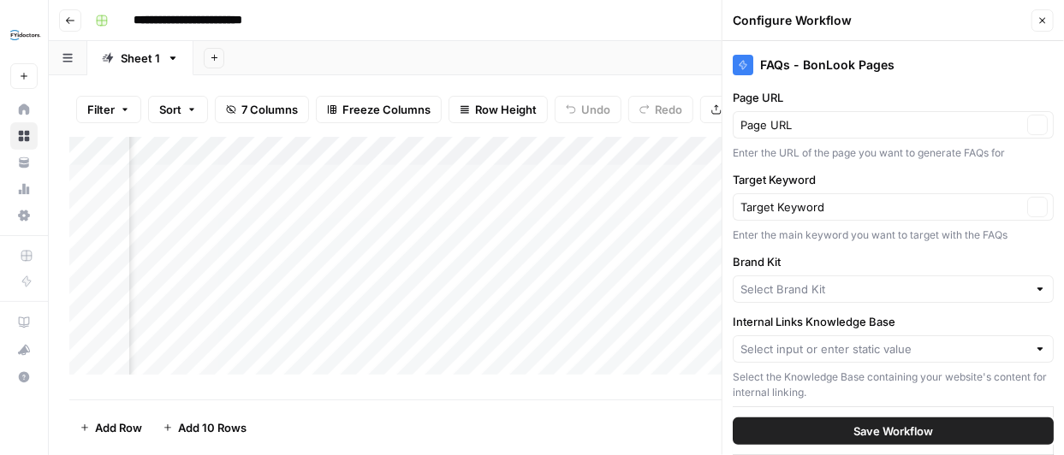
type input "BonLook"
type input "BonLook brand"
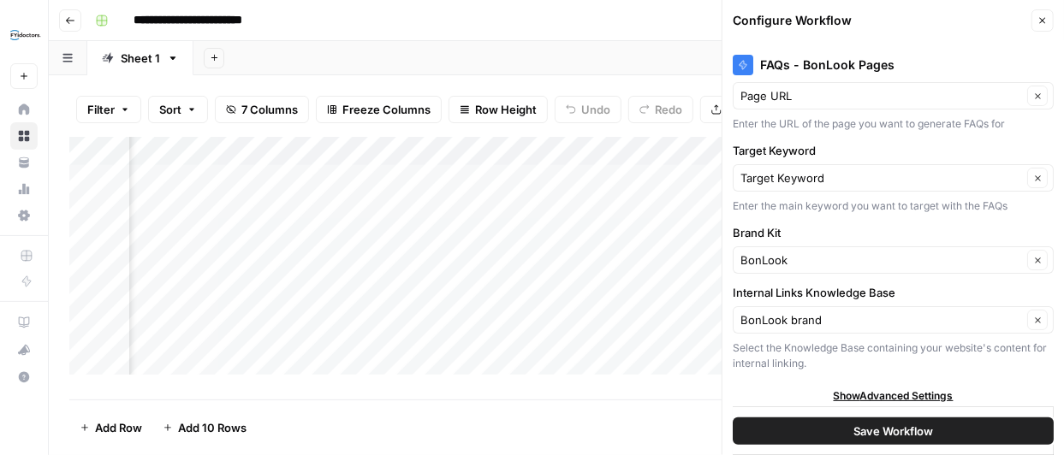
scroll to position [0, 0]
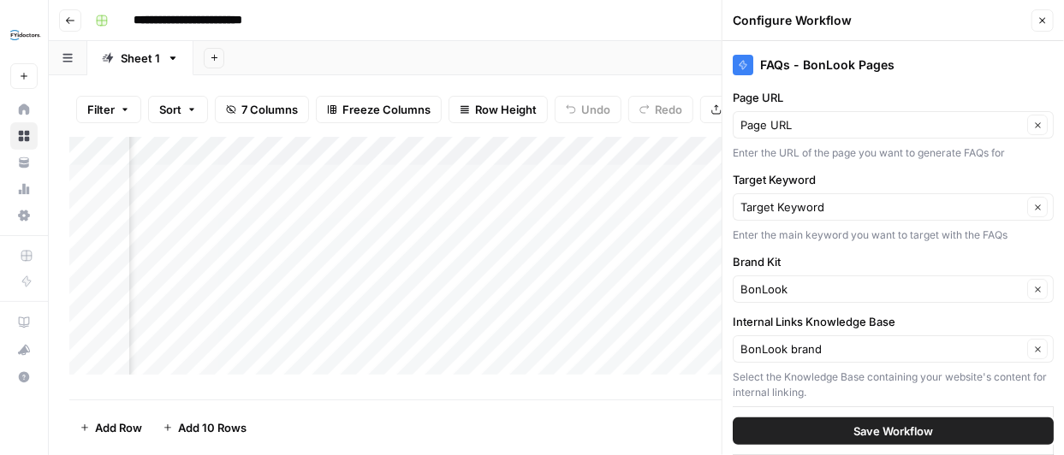
click at [1039, 21] on icon "button" at bounding box center [1043, 20] width 10 height 10
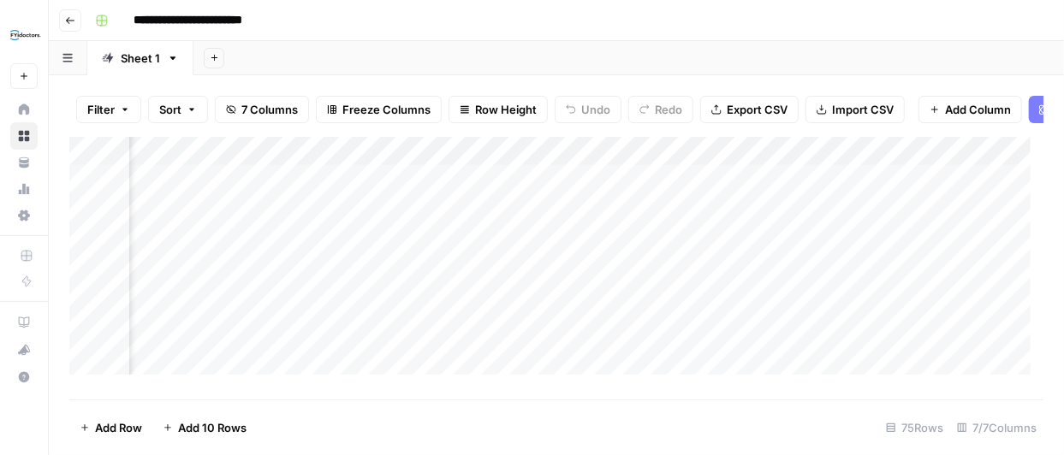
scroll to position [0, 740]
click at [701, 160] on div "Add Column" at bounding box center [556, 262] width 974 height 251
click at [648, 166] on div "Add Column" at bounding box center [556, 262] width 974 height 251
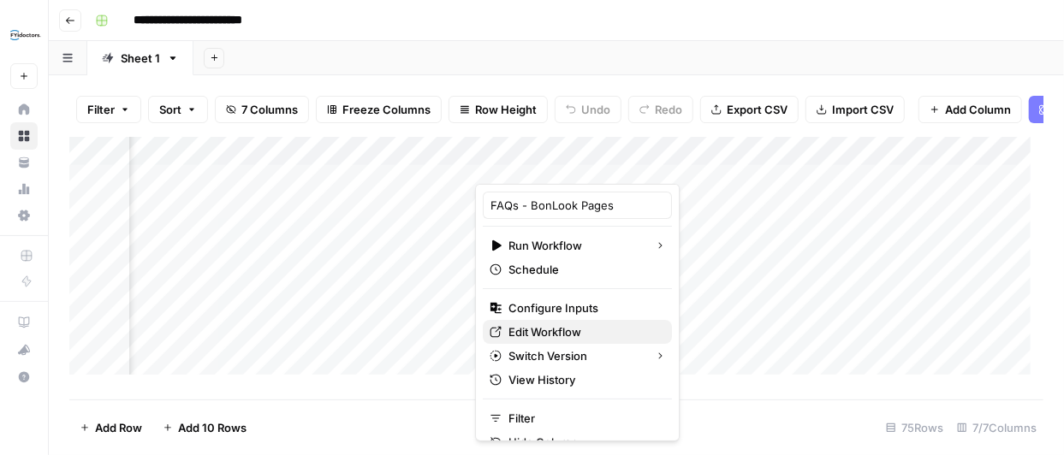
click at [565, 327] on span "Edit Workflow" at bounding box center [584, 332] width 150 height 17
